Goal: Navigation & Orientation: Find specific page/section

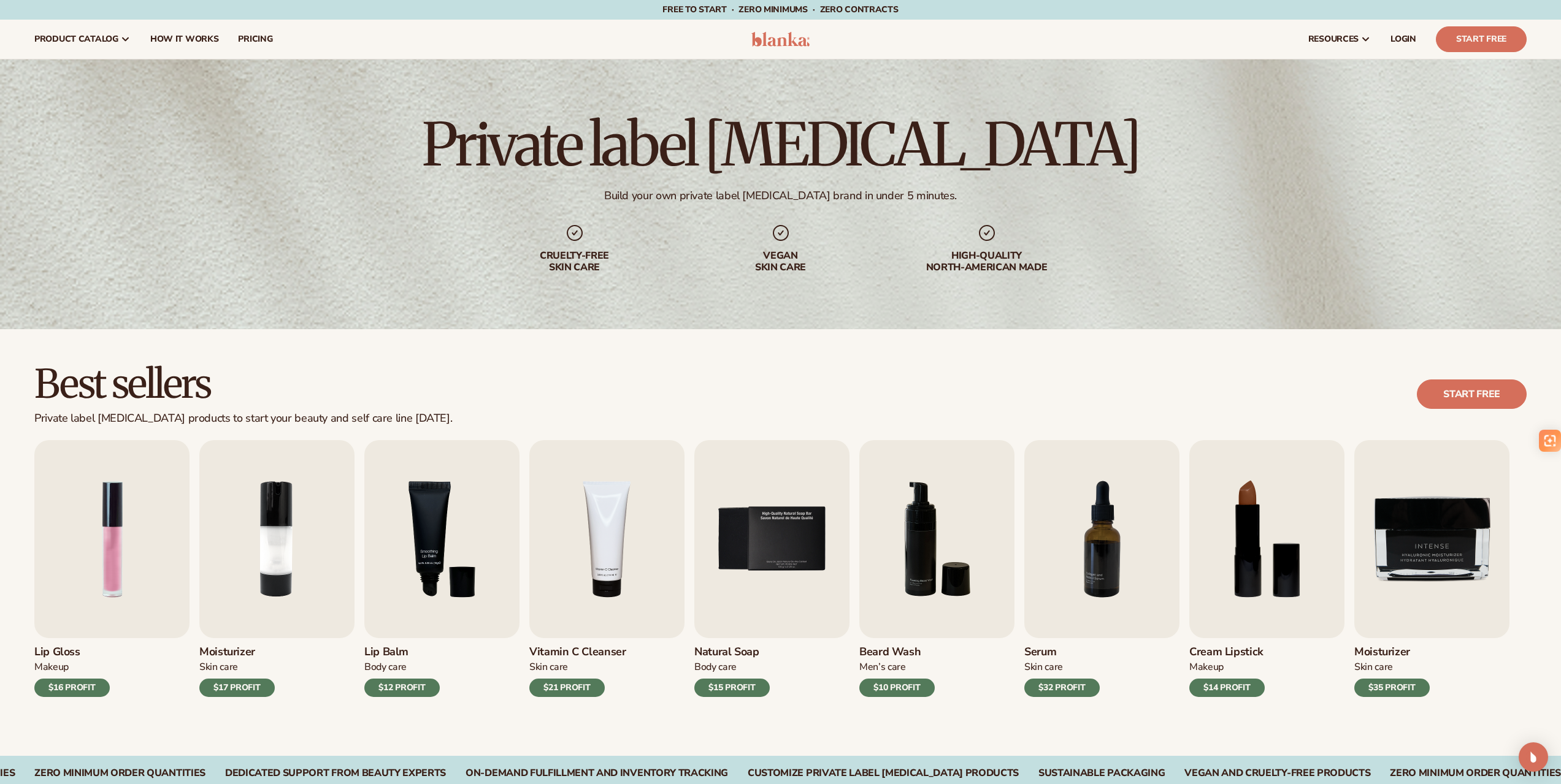
click at [765, 31] on header "Cart product catalog The Lab by [PERSON_NAME]" at bounding box center [780, 39] width 1561 height 39
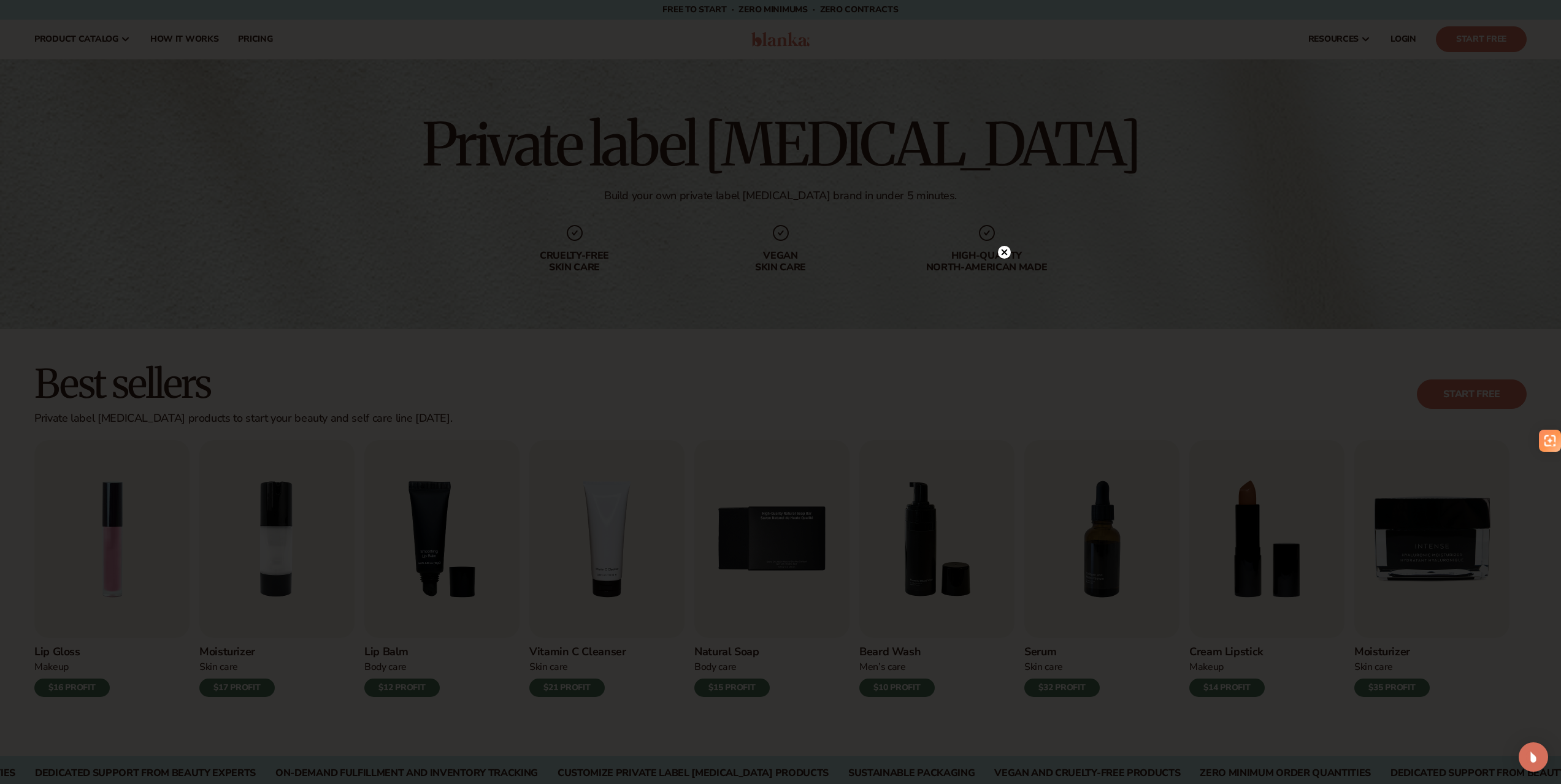
click at [1000, 251] on circle at bounding box center [1004, 252] width 13 height 13
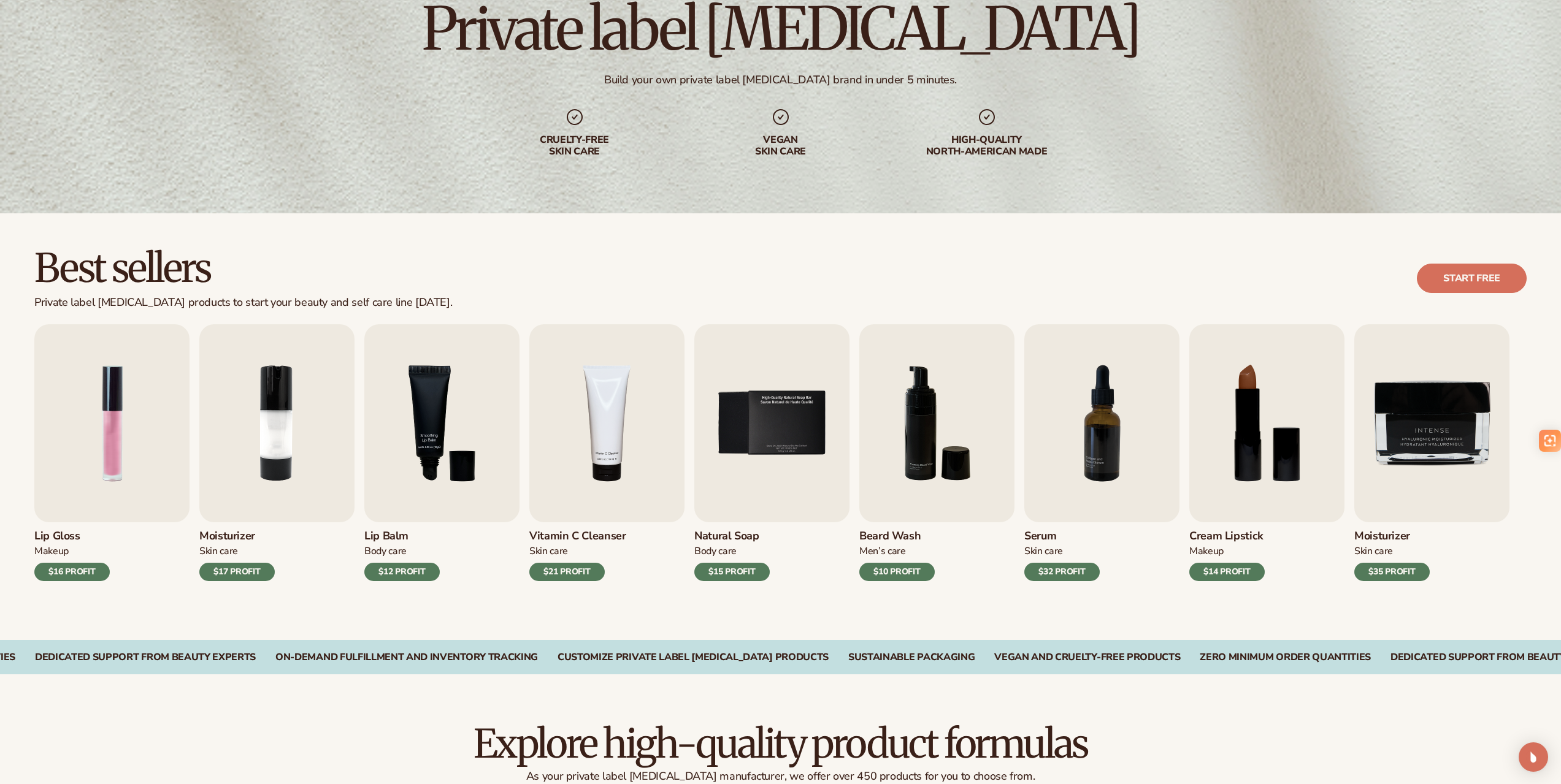
scroll to position [246, 0]
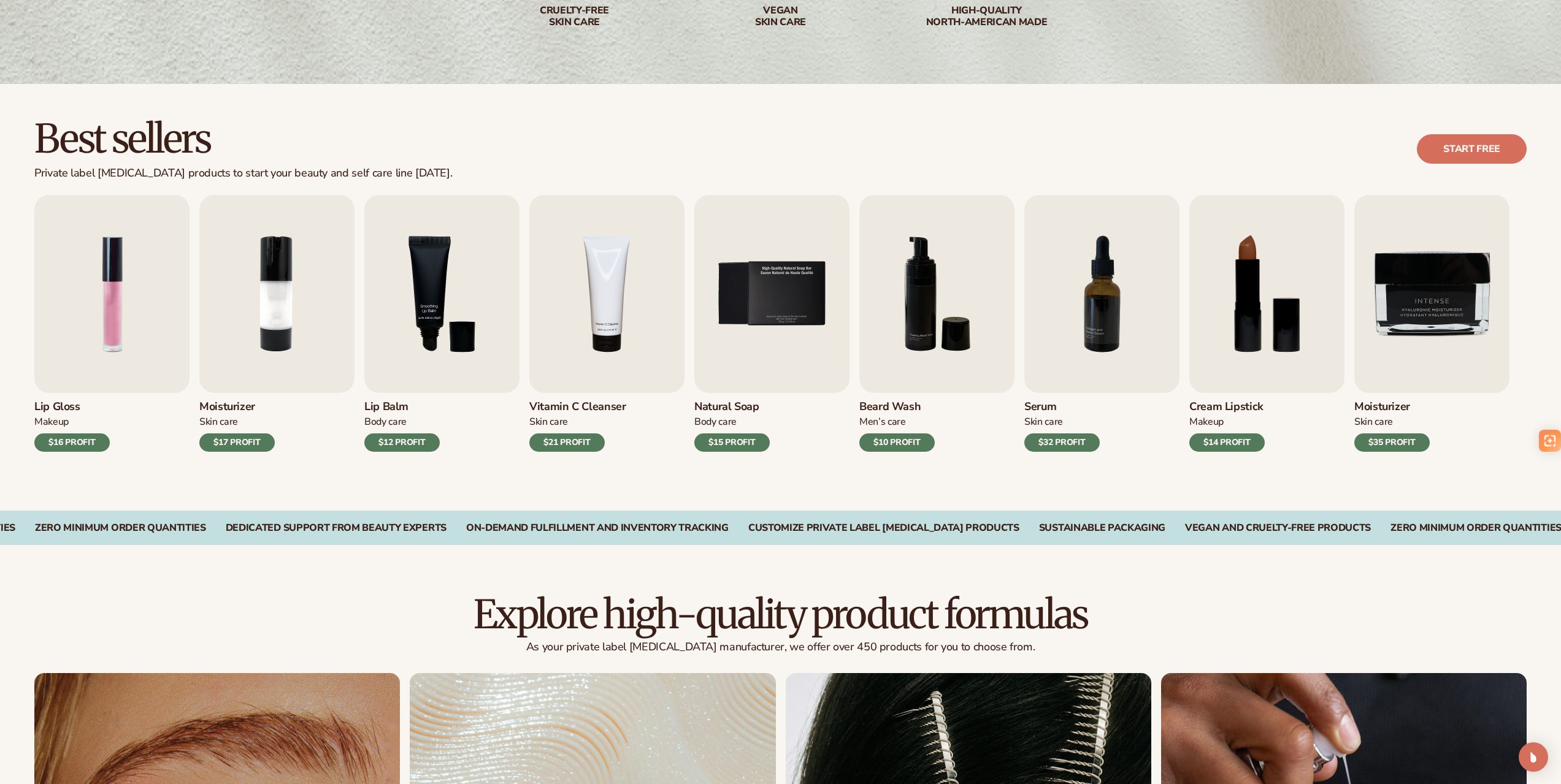
click at [1053, 152] on div "Best sellers Private label [MEDICAL_DATA] products to start your beauty and sel…" at bounding box center [780, 149] width 1492 height 62
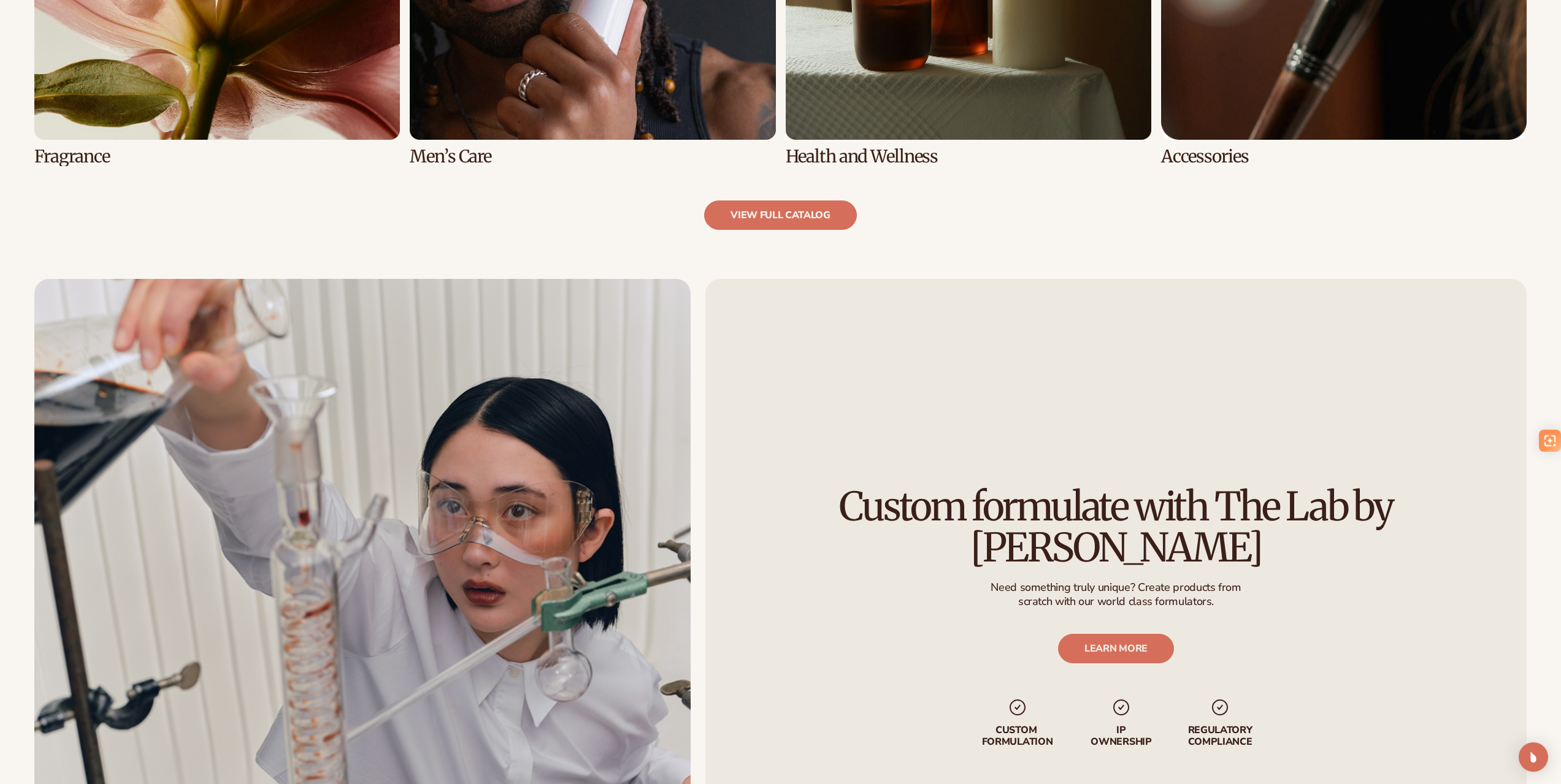
scroll to position [1717, 0]
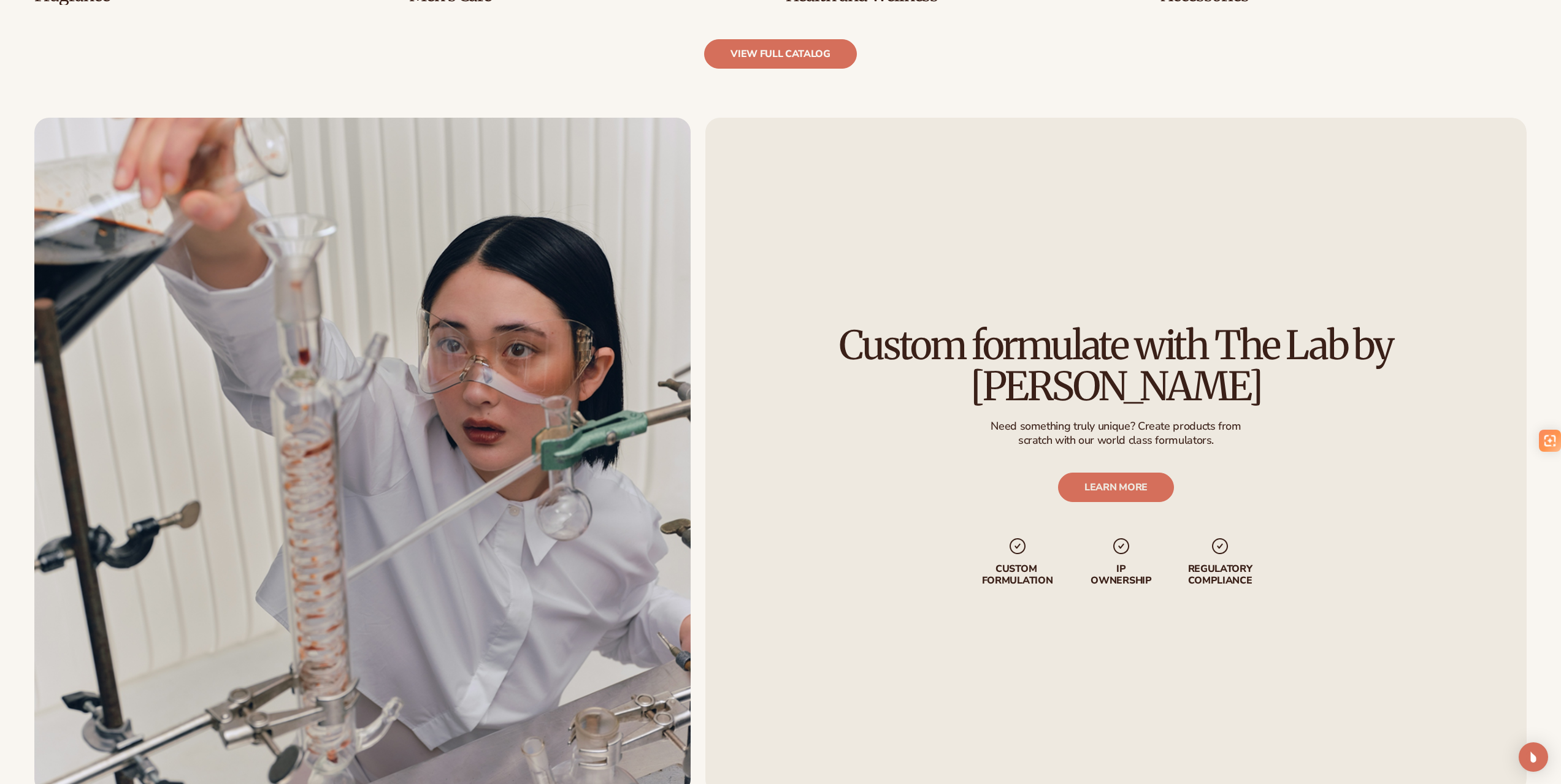
click at [1055, 215] on div "Custom formulate with The Lab by [PERSON_NAME] Need something truly unique? Cre…" at bounding box center [1116, 455] width 821 height 676
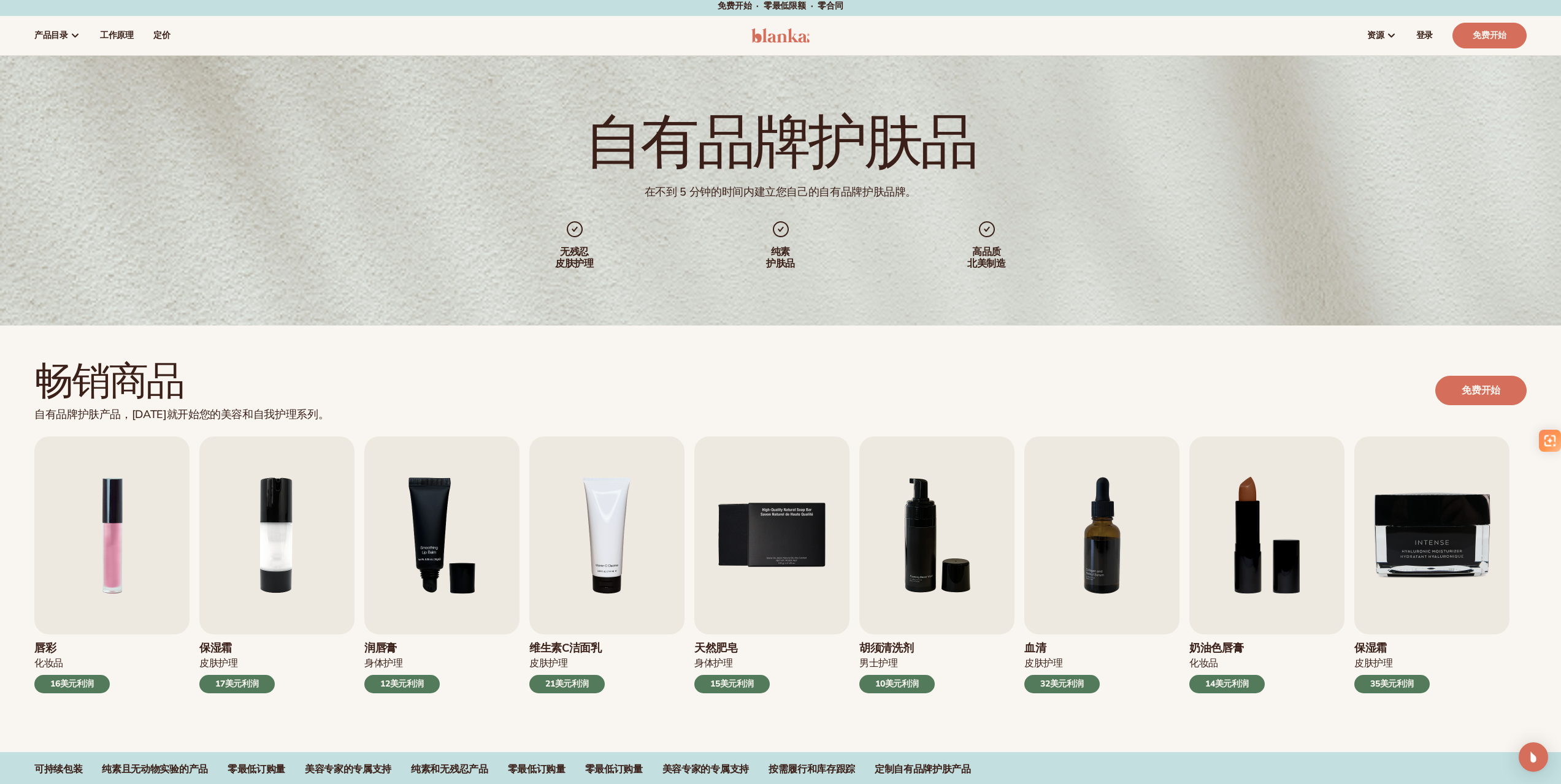
scroll to position [0, 0]
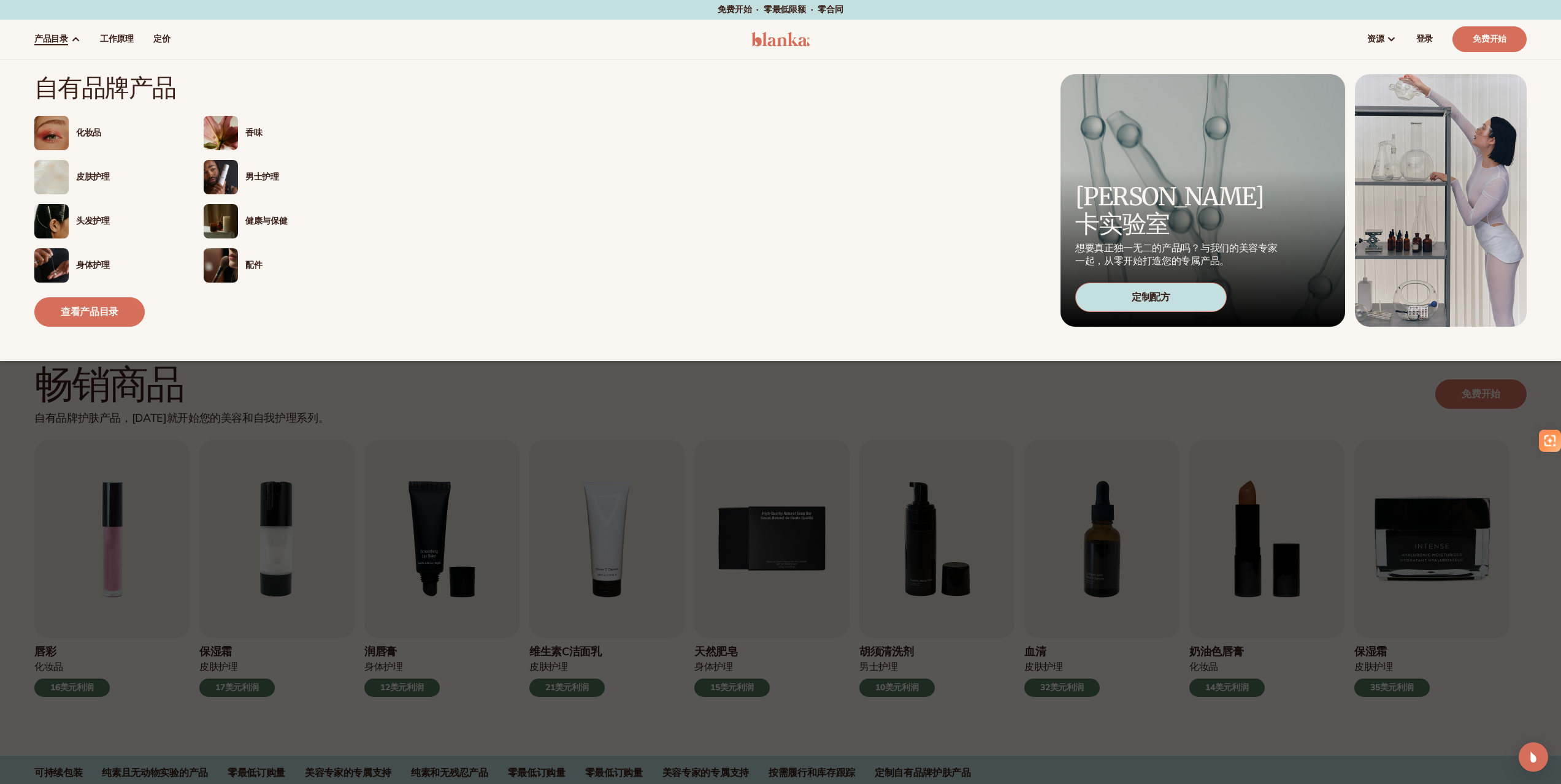
click at [66, 28] on link "产品目录" at bounding box center [57, 39] width 65 height 39
click at [104, 314] on font "查看产品目录" at bounding box center [89, 312] width 57 height 13
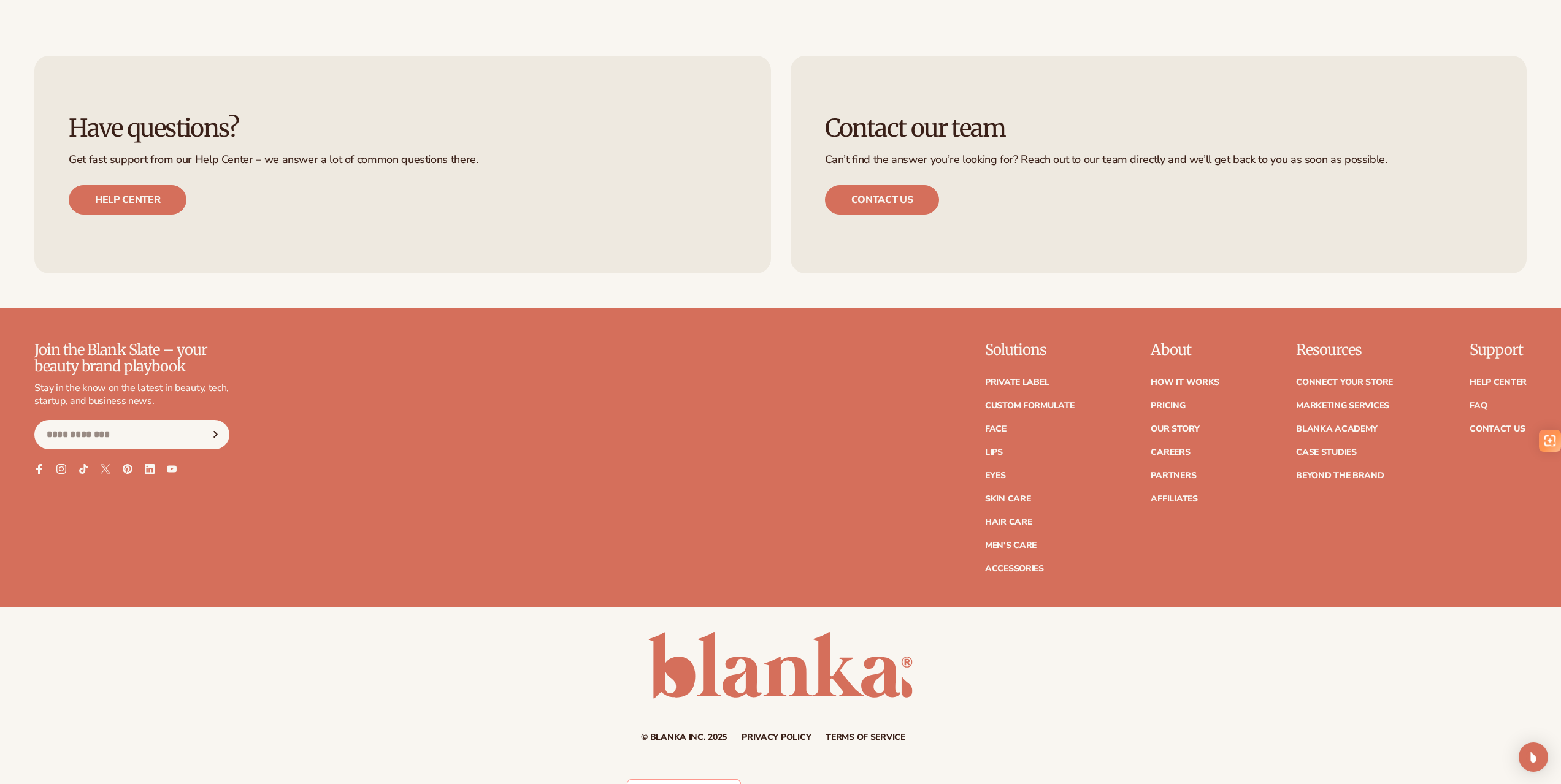
scroll to position [2539, 0]
